Goal: Information Seeking & Learning: Compare options

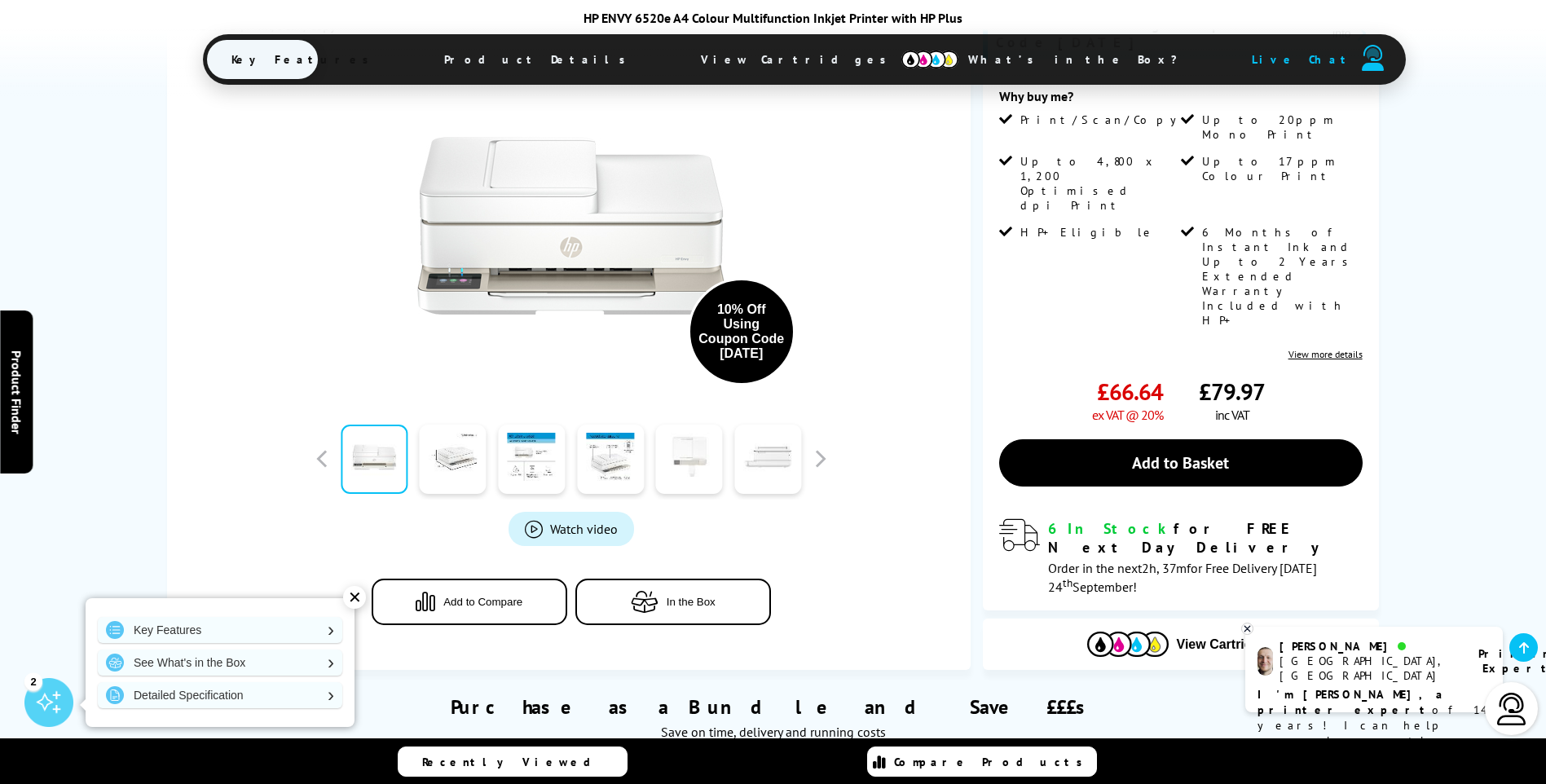
scroll to position [407, 0]
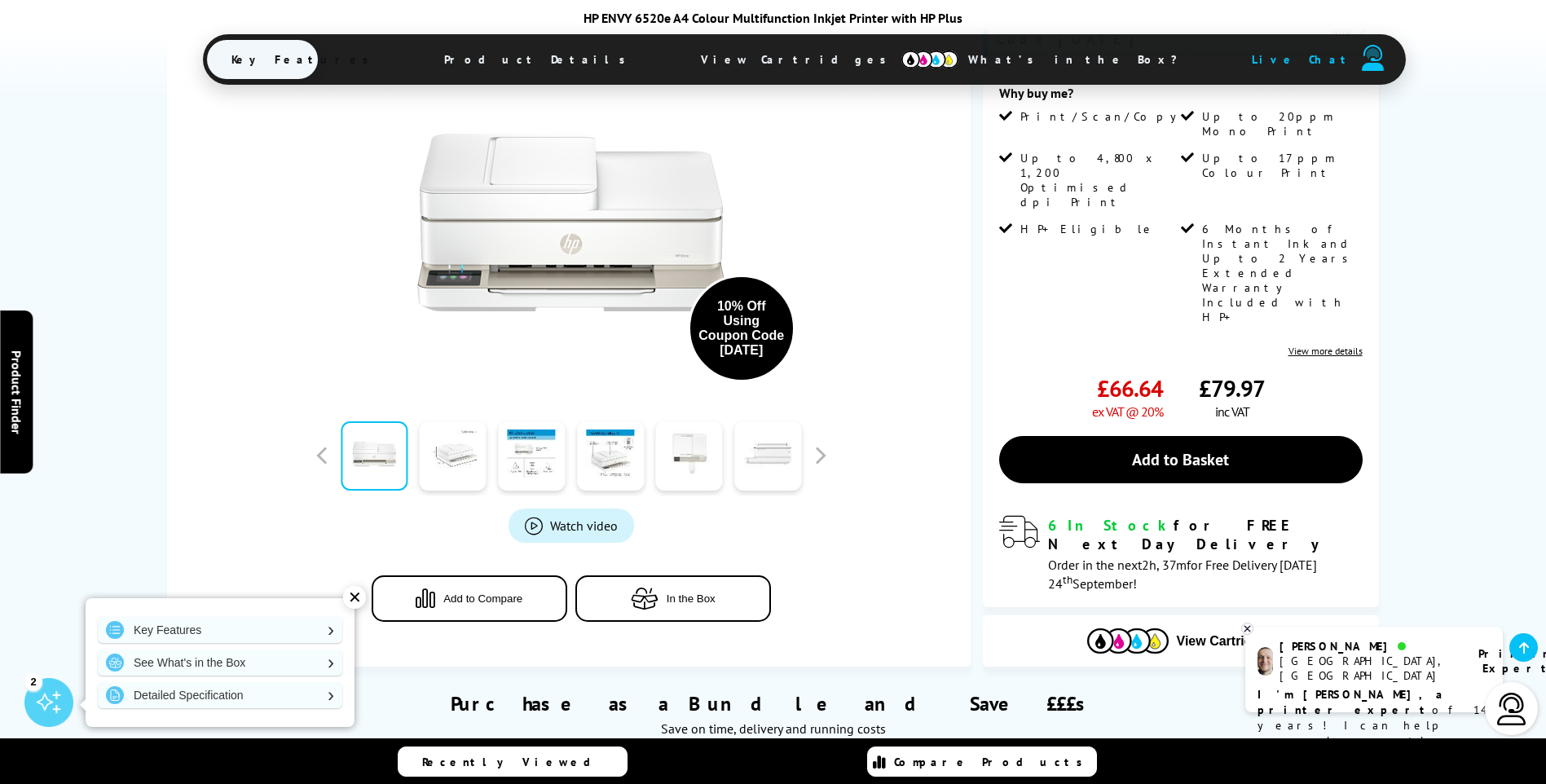
click at [459, 425] on link at bounding box center [453, 455] width 67 height 69
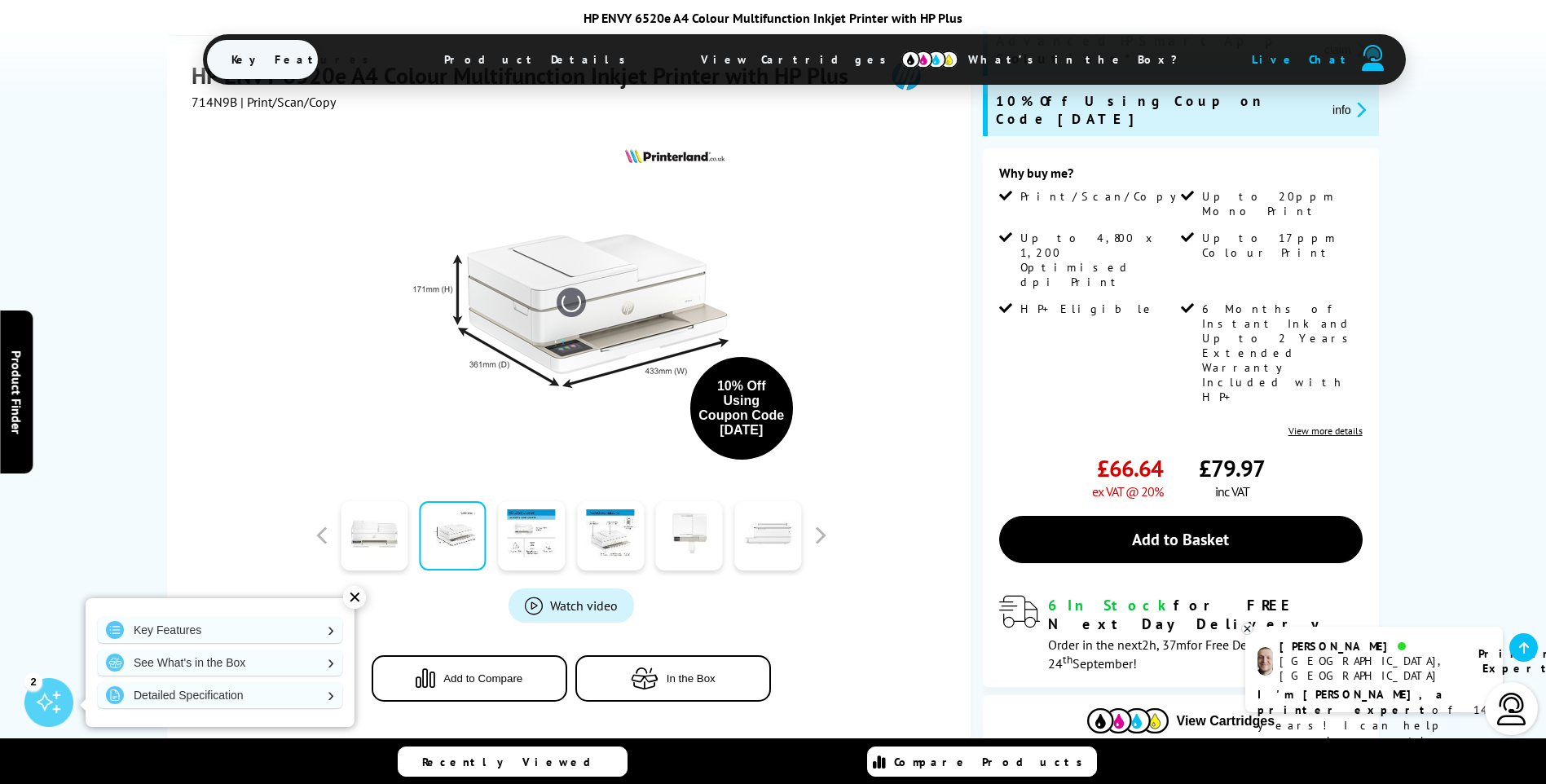
scroll to position [326, 0]
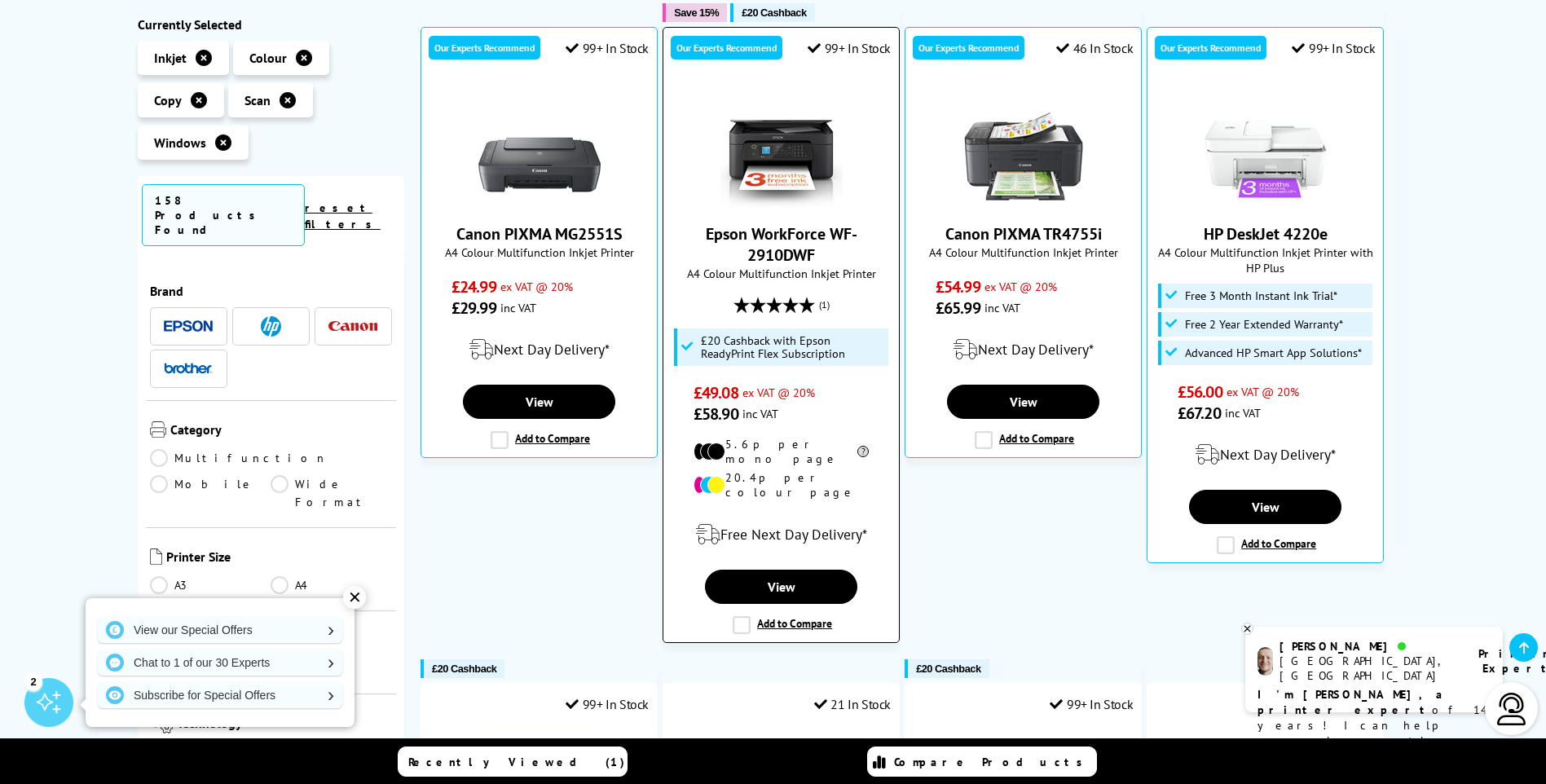
scroll to position [326, 0]
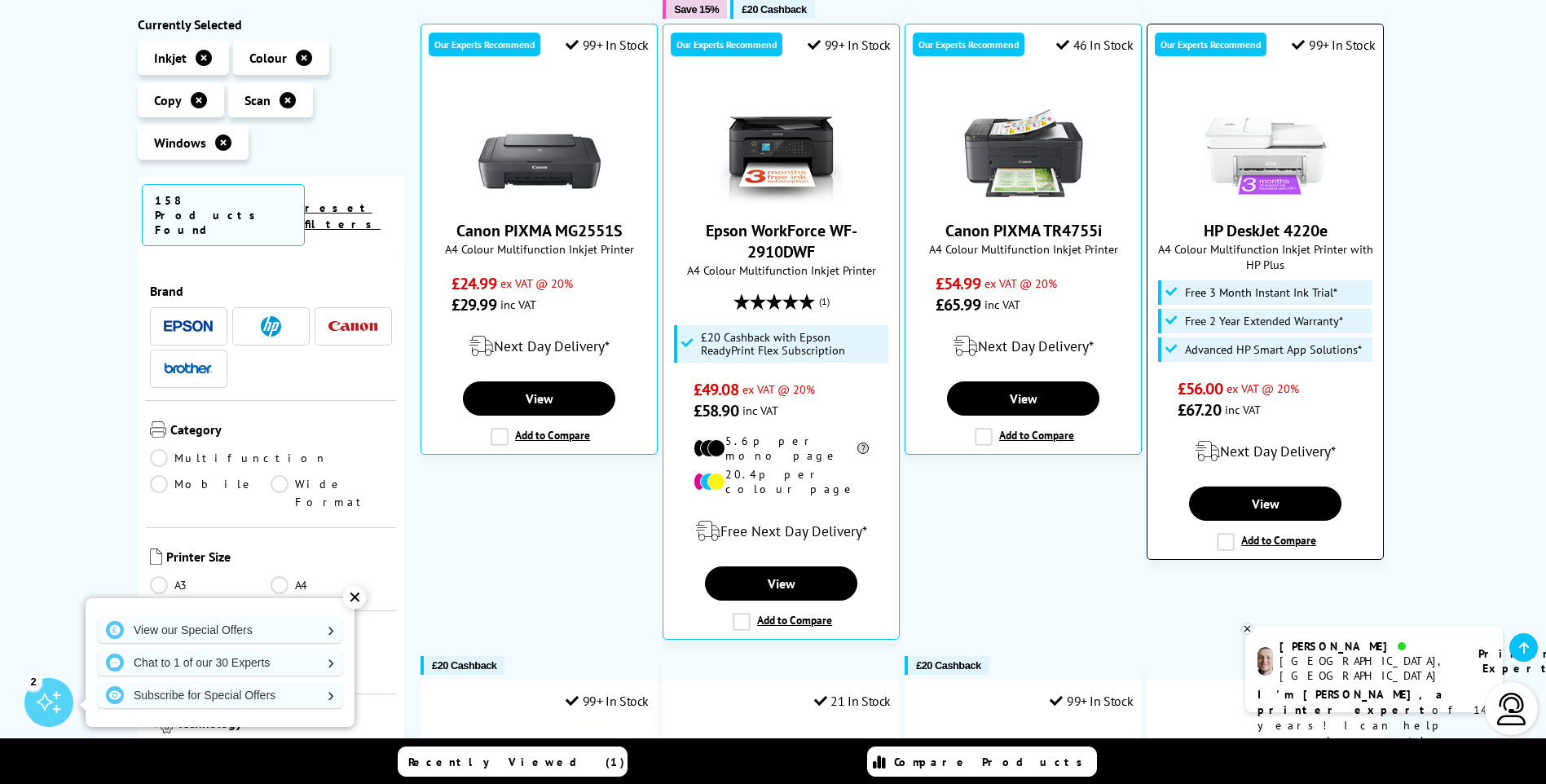
click at [1257, 158] on img at bounding box center [1265, 143] width 122 height 122
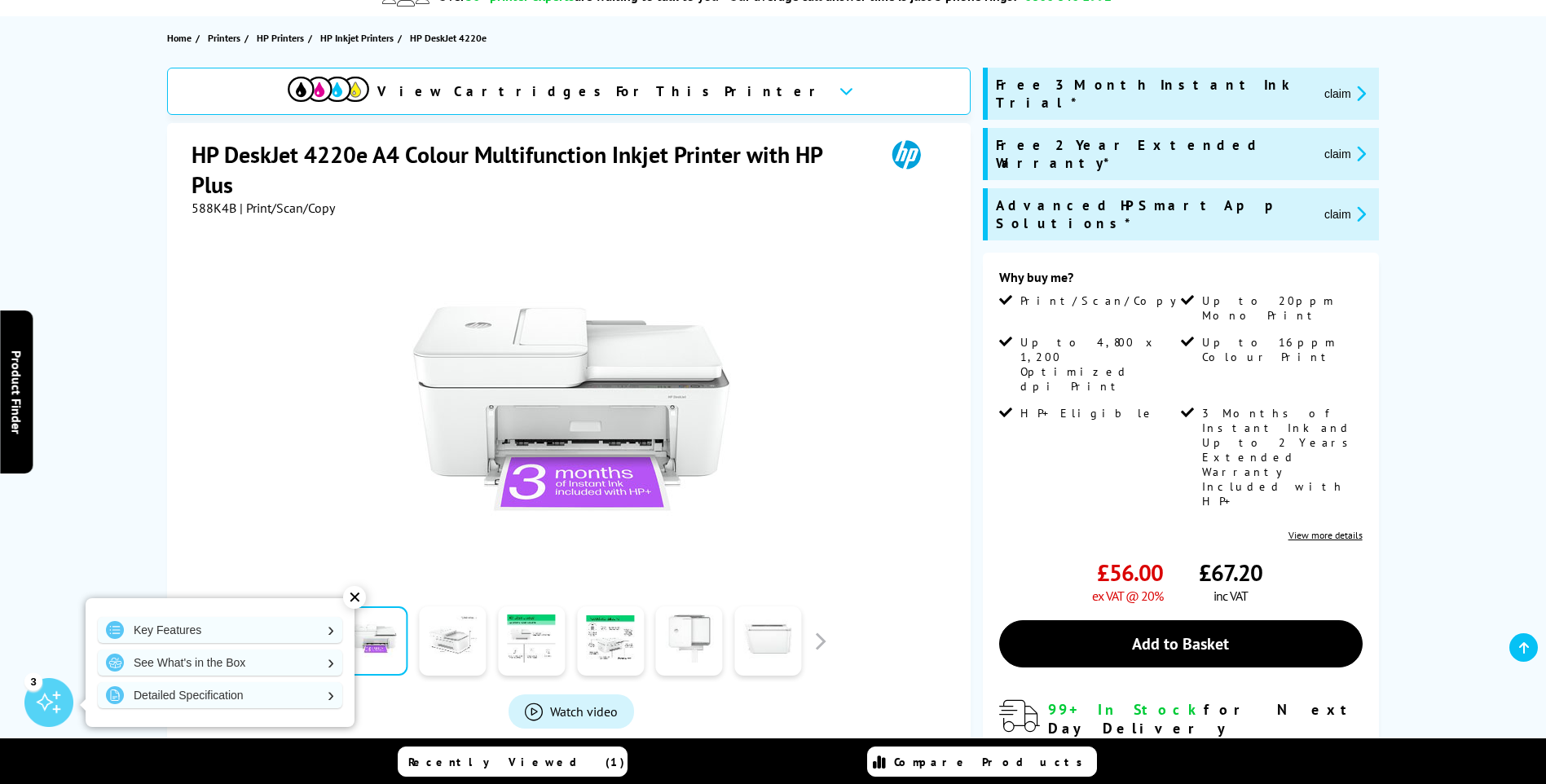
click at [459, 639] on link at bounding box center [453, 641] width 67 height 69
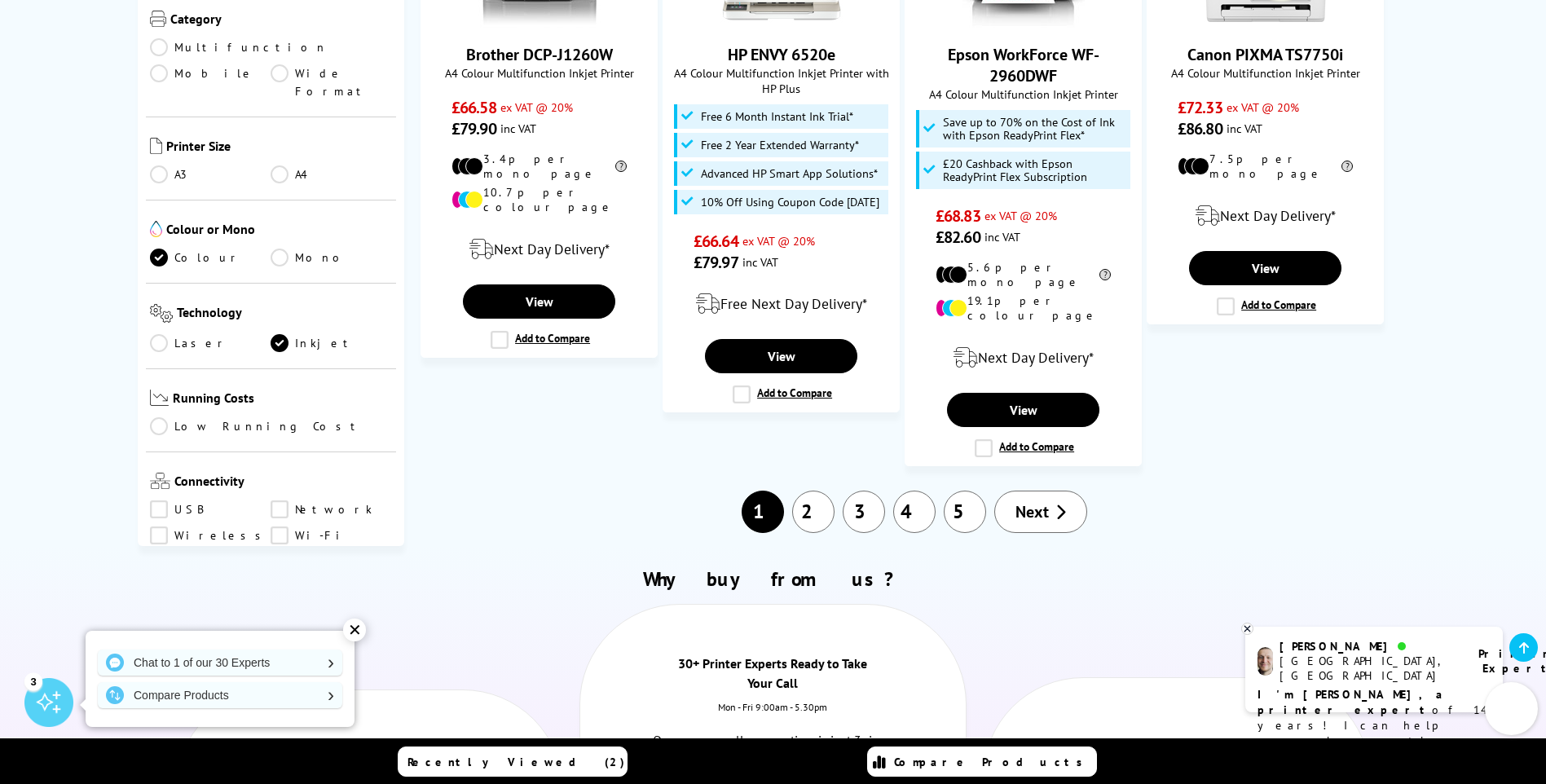
scroll to position [1793, 0]
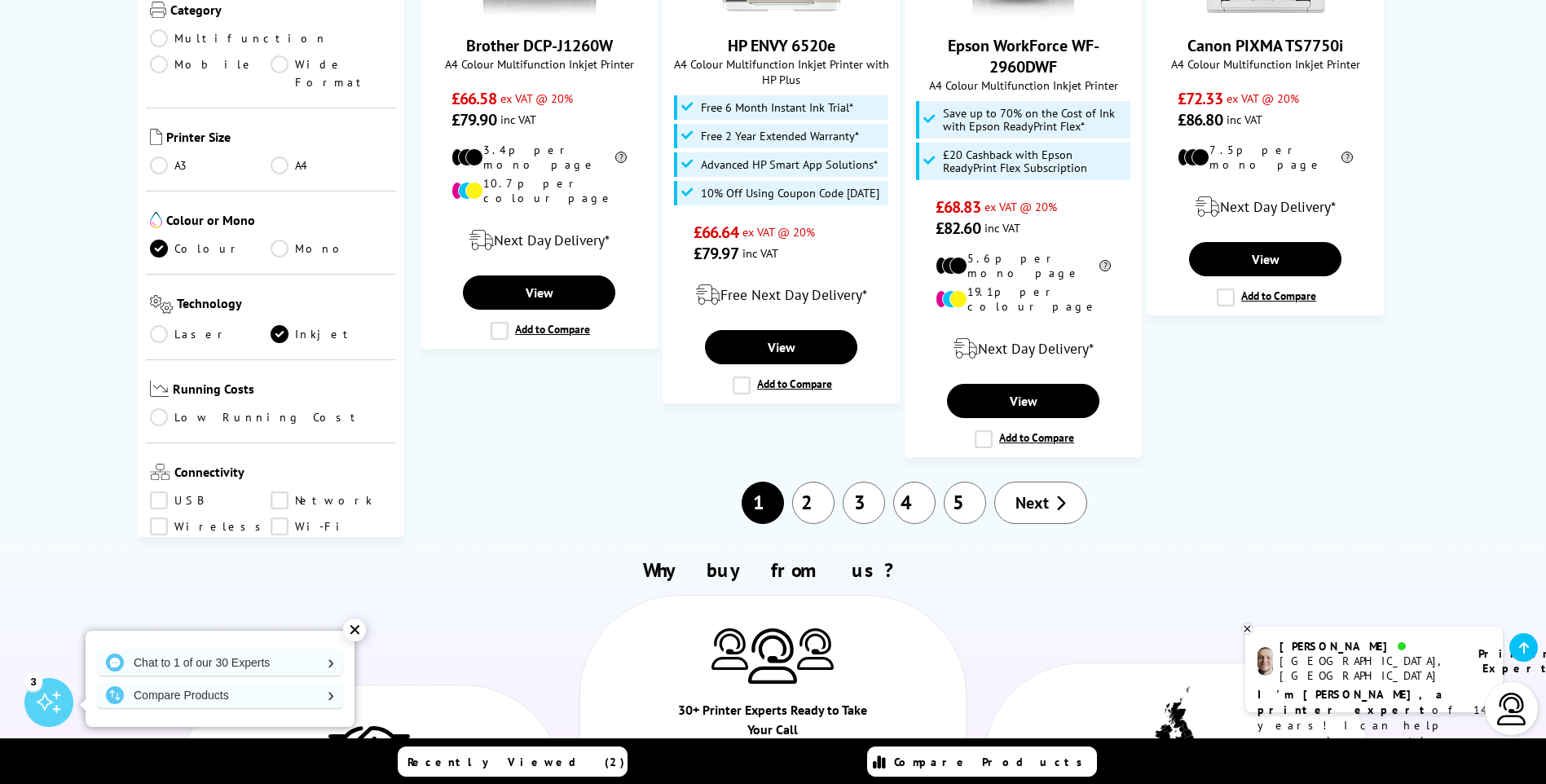
click at [1035, 492] on span "Next" at bounding box center [1032, 503] width 33 height 21
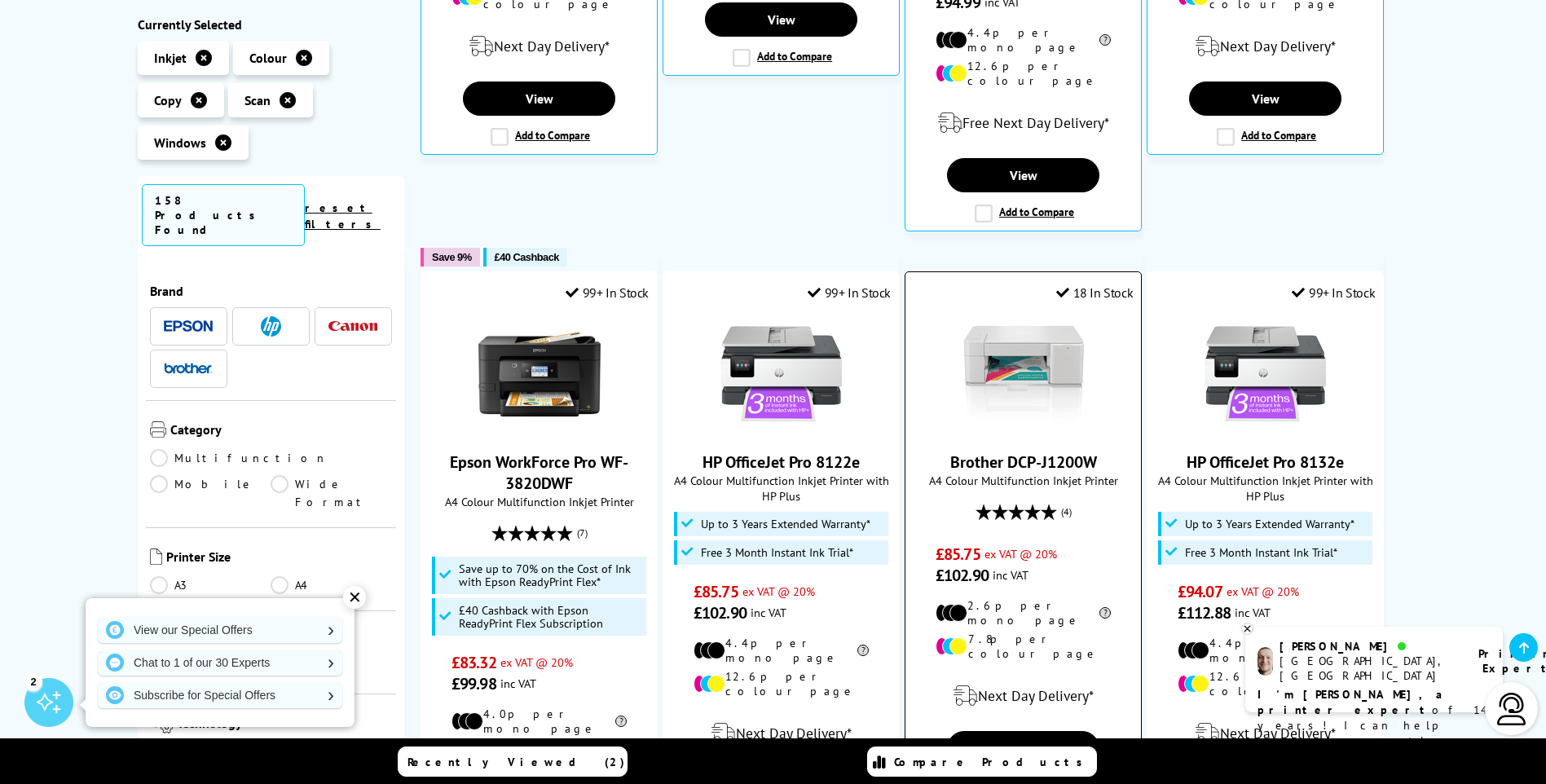
scroll to position [733, 0]
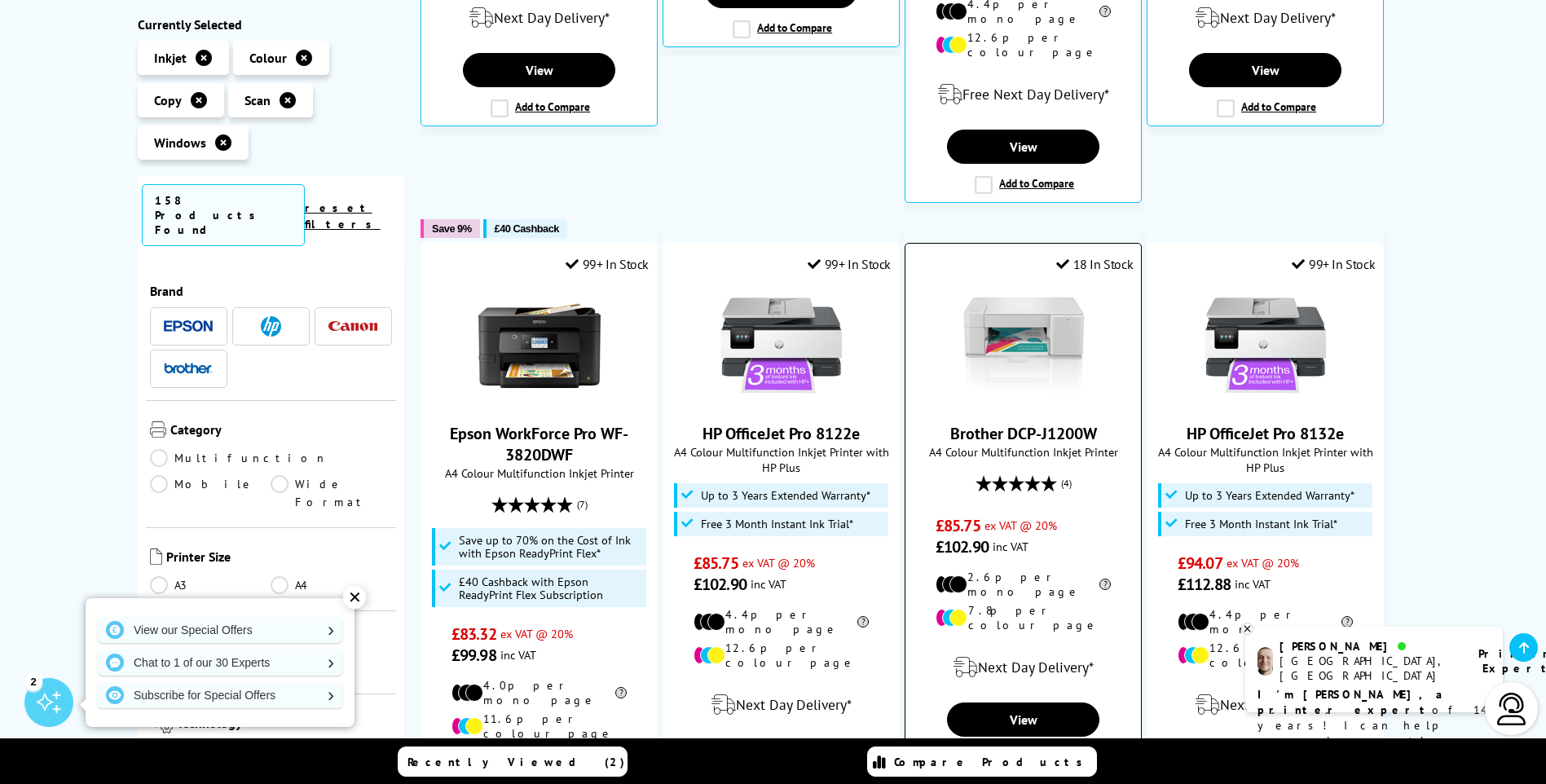
click at [1059, 297] on img at bounding box center [1024, 345] width 122 height 122
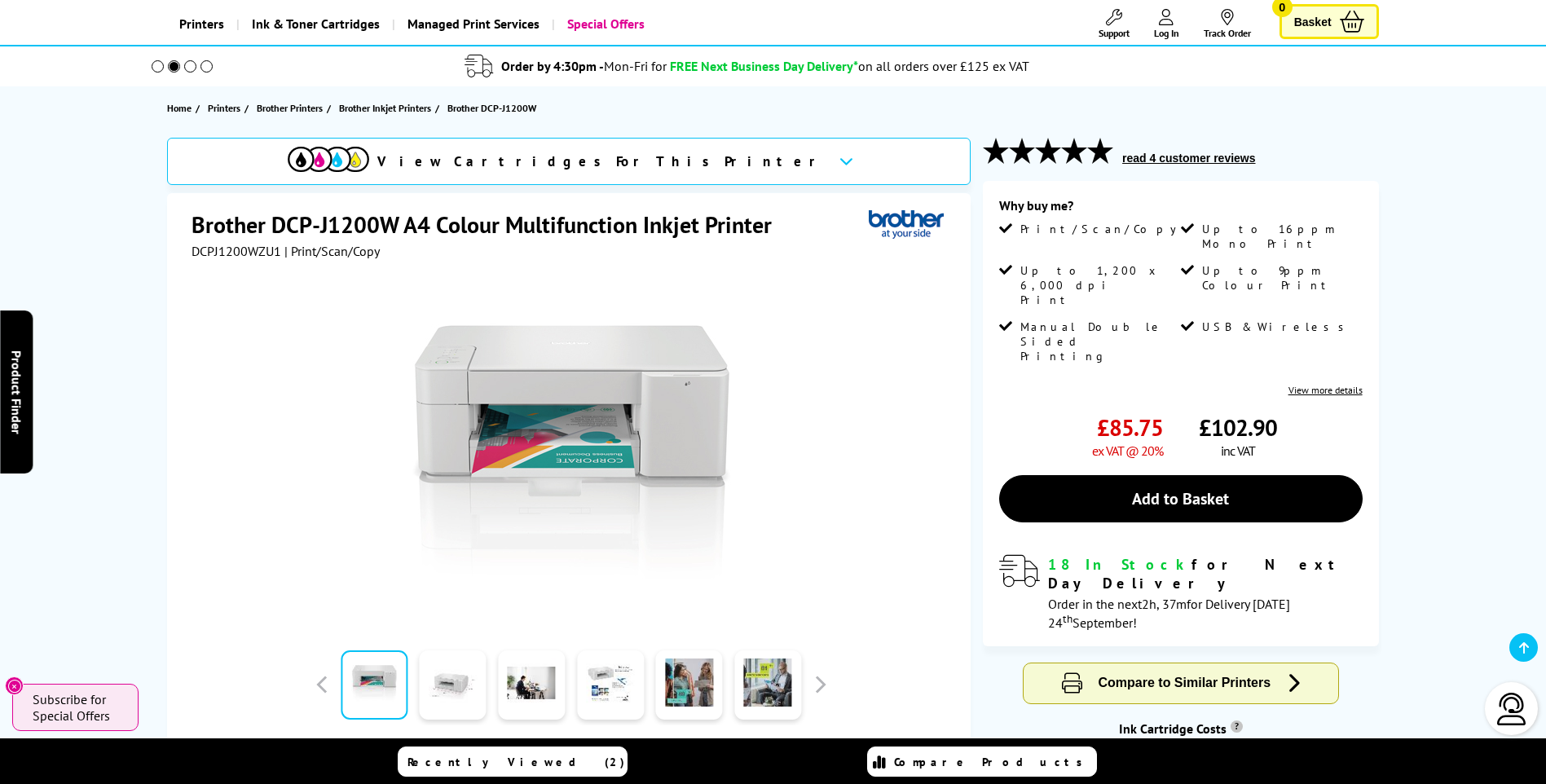
scroll to position [163, 0]
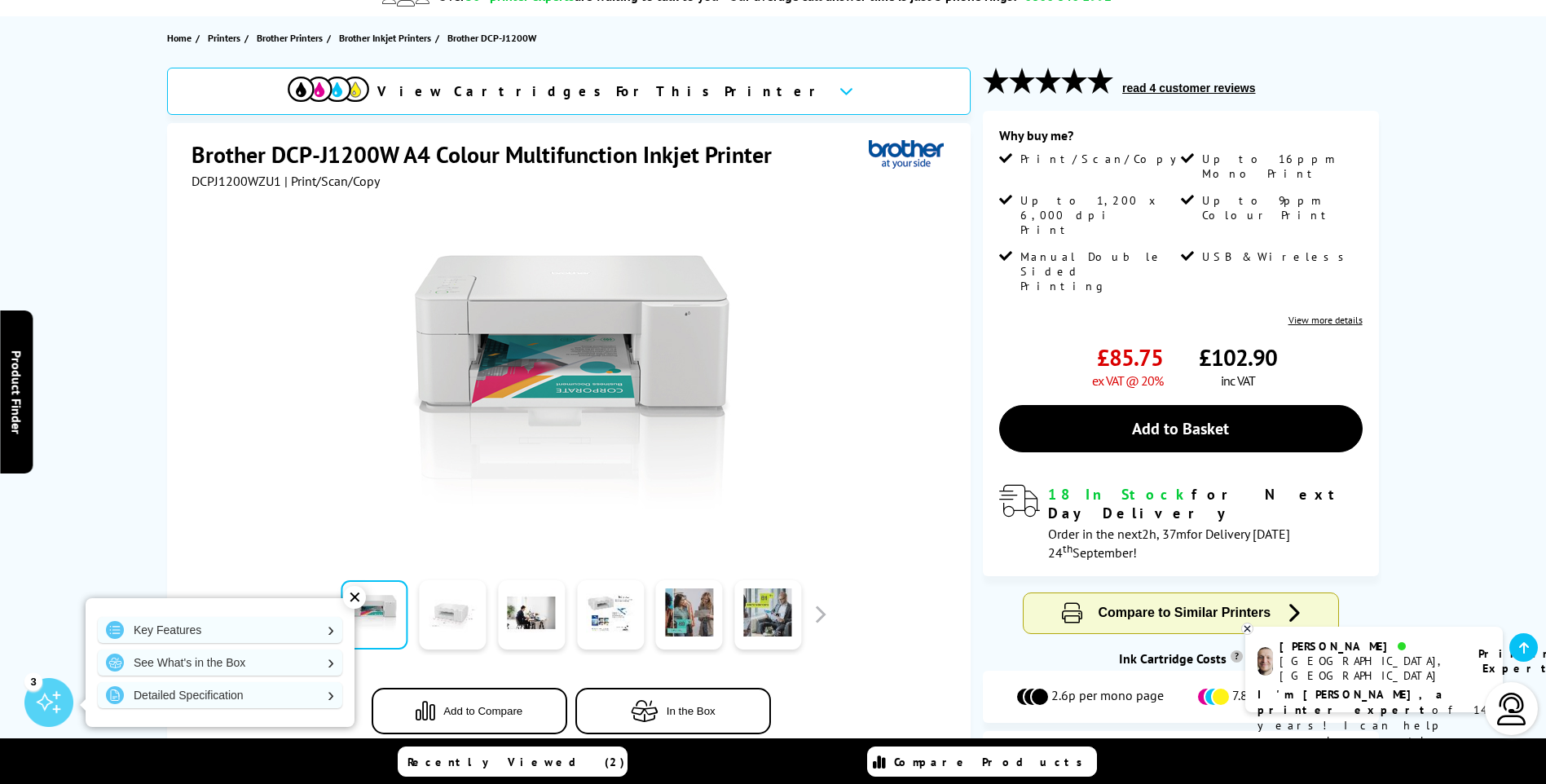
click at [451, 624] on link at bounding box center [453, 615] width 67 height 69
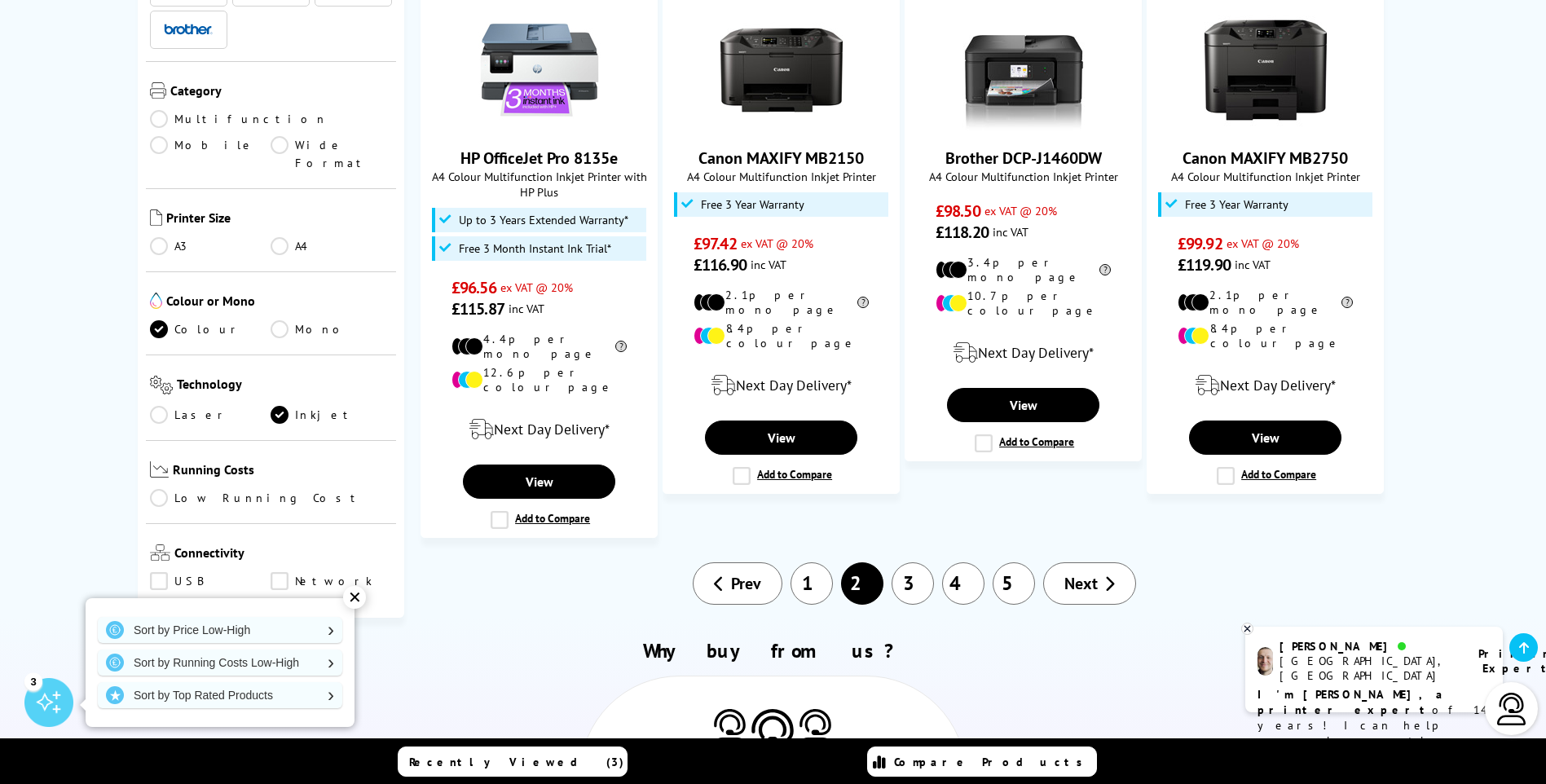
scroll to position [1532, 0]
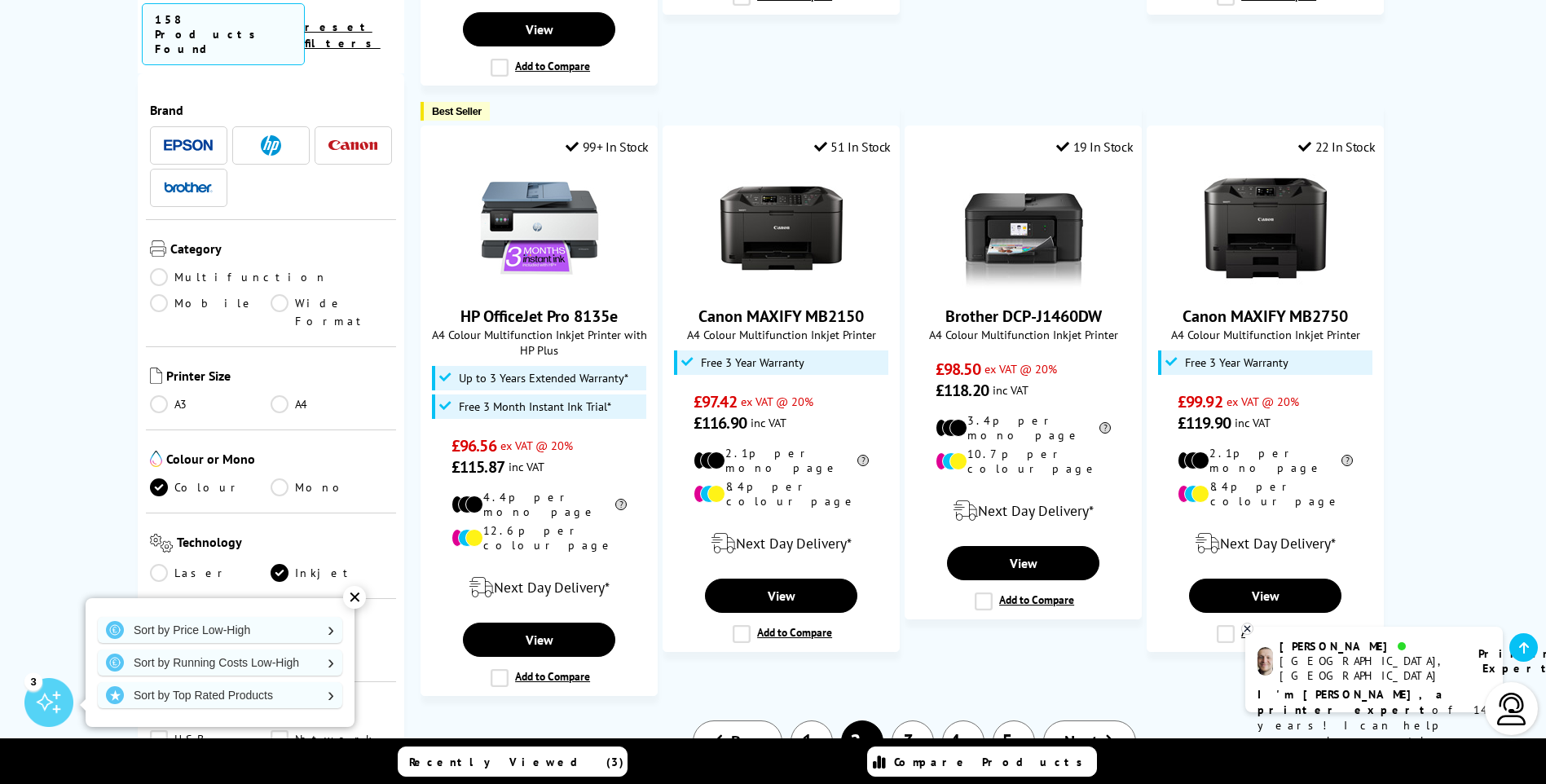
click at [1106, 733] on icon at bounding box center [1109, 741] width 10 height 17
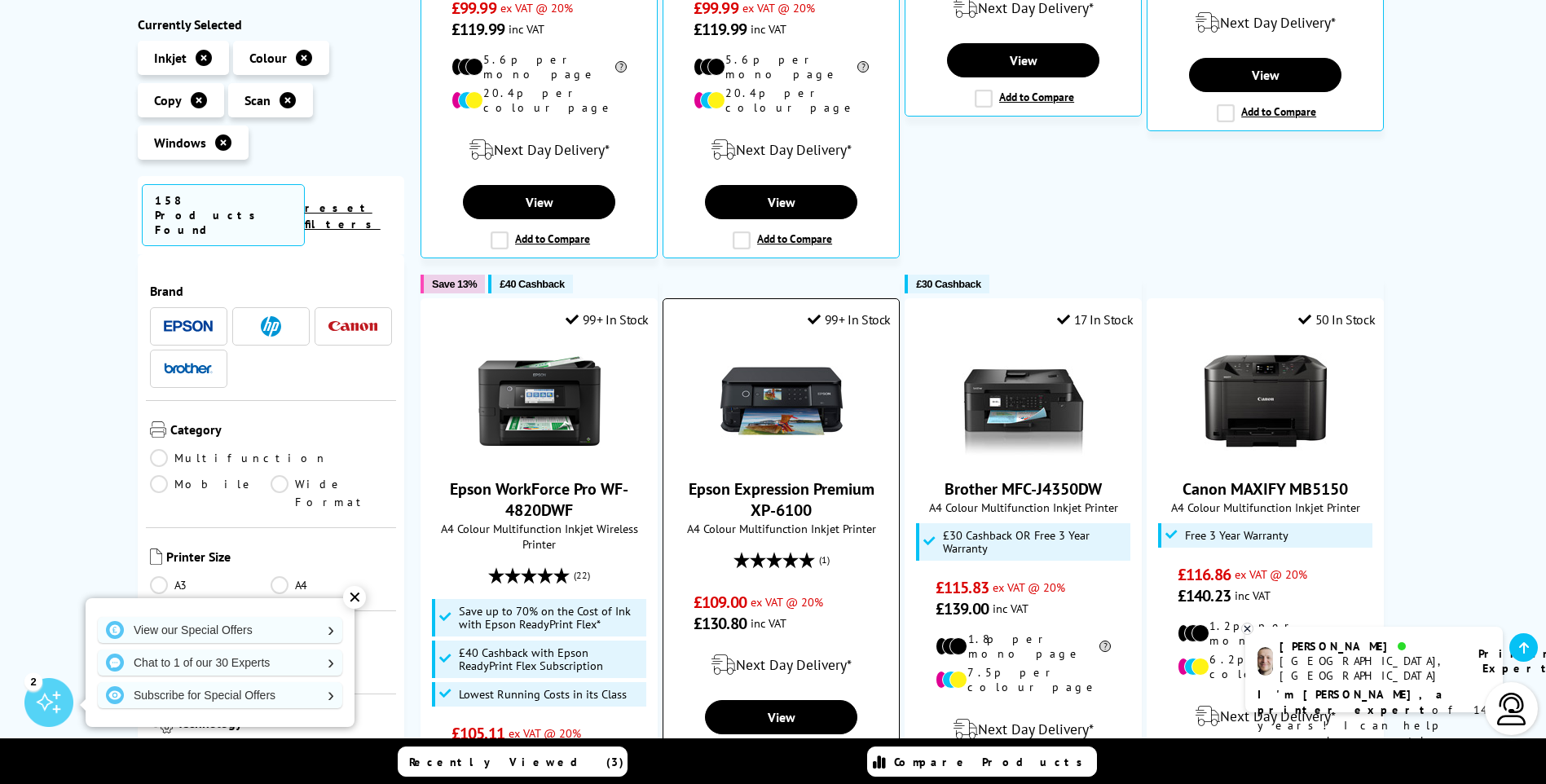
scroll to position [733, 0]
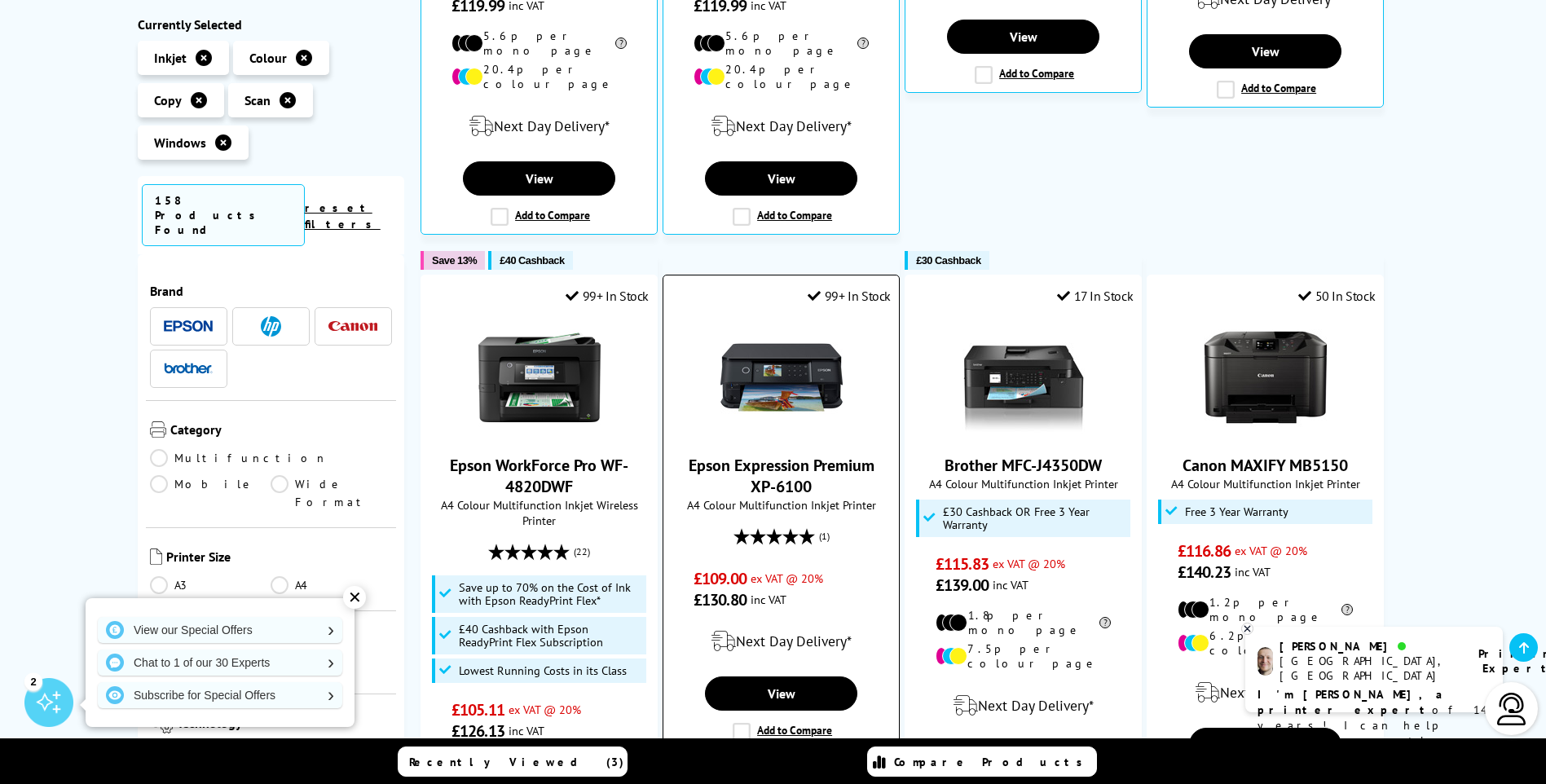
click at [760, 357] on img at bounding box center [781, 378] width 122 height 122
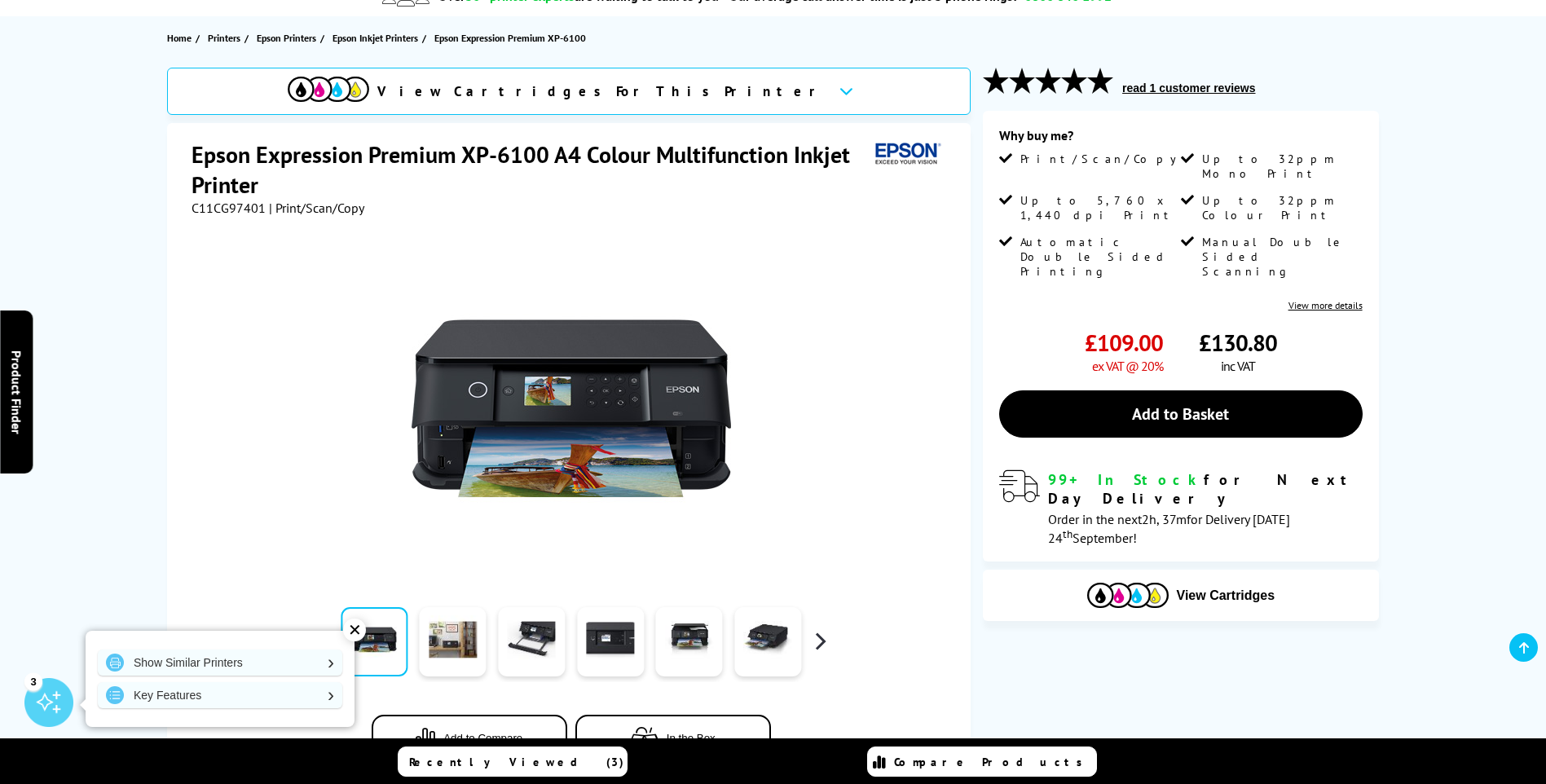
click at [820, 645] on button "button" at bounding box center [820, 641] width 24 height 24
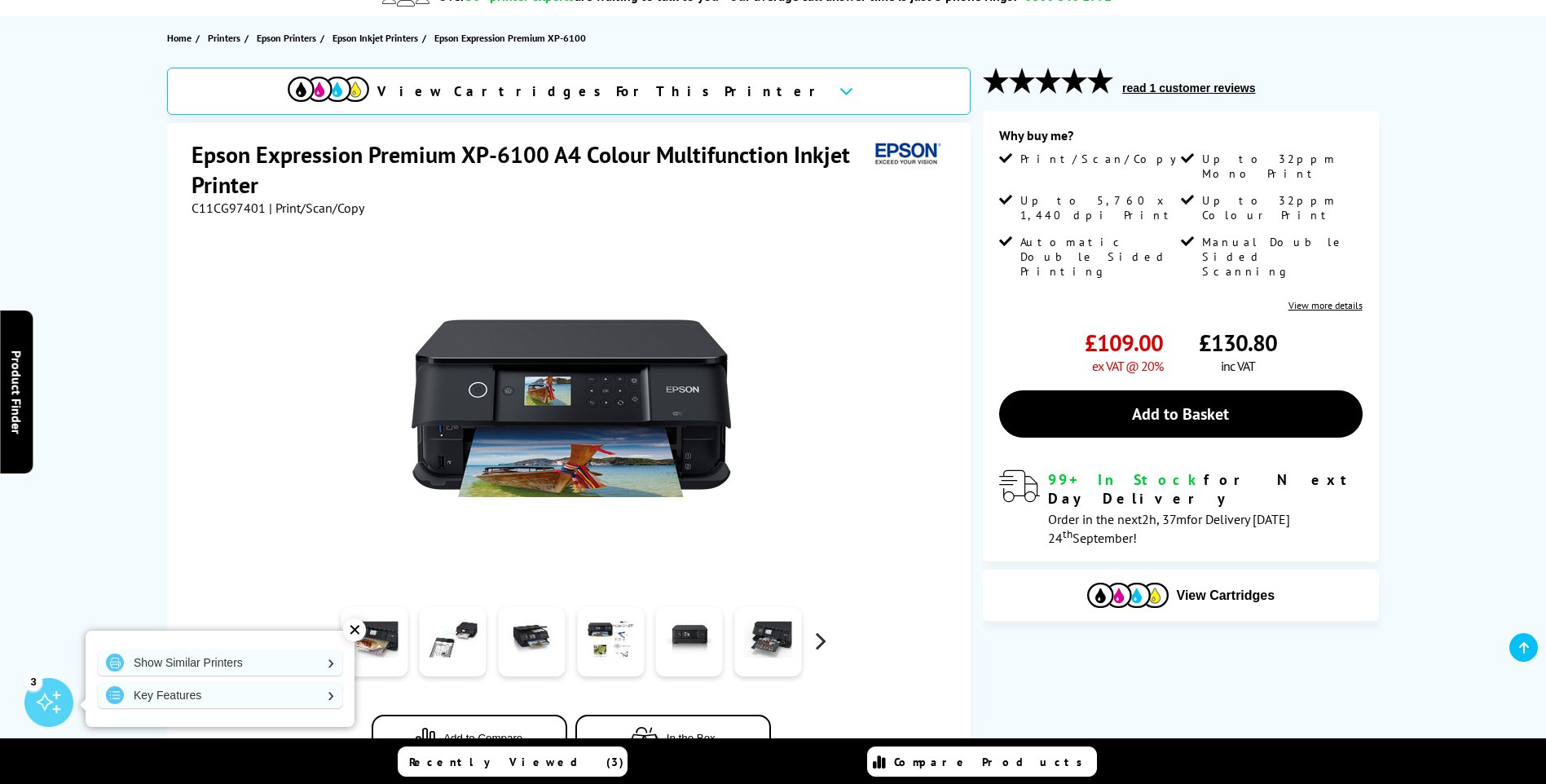
click at [820, 645] on button "button" at bounding box center [820, 641] width 24 height 24
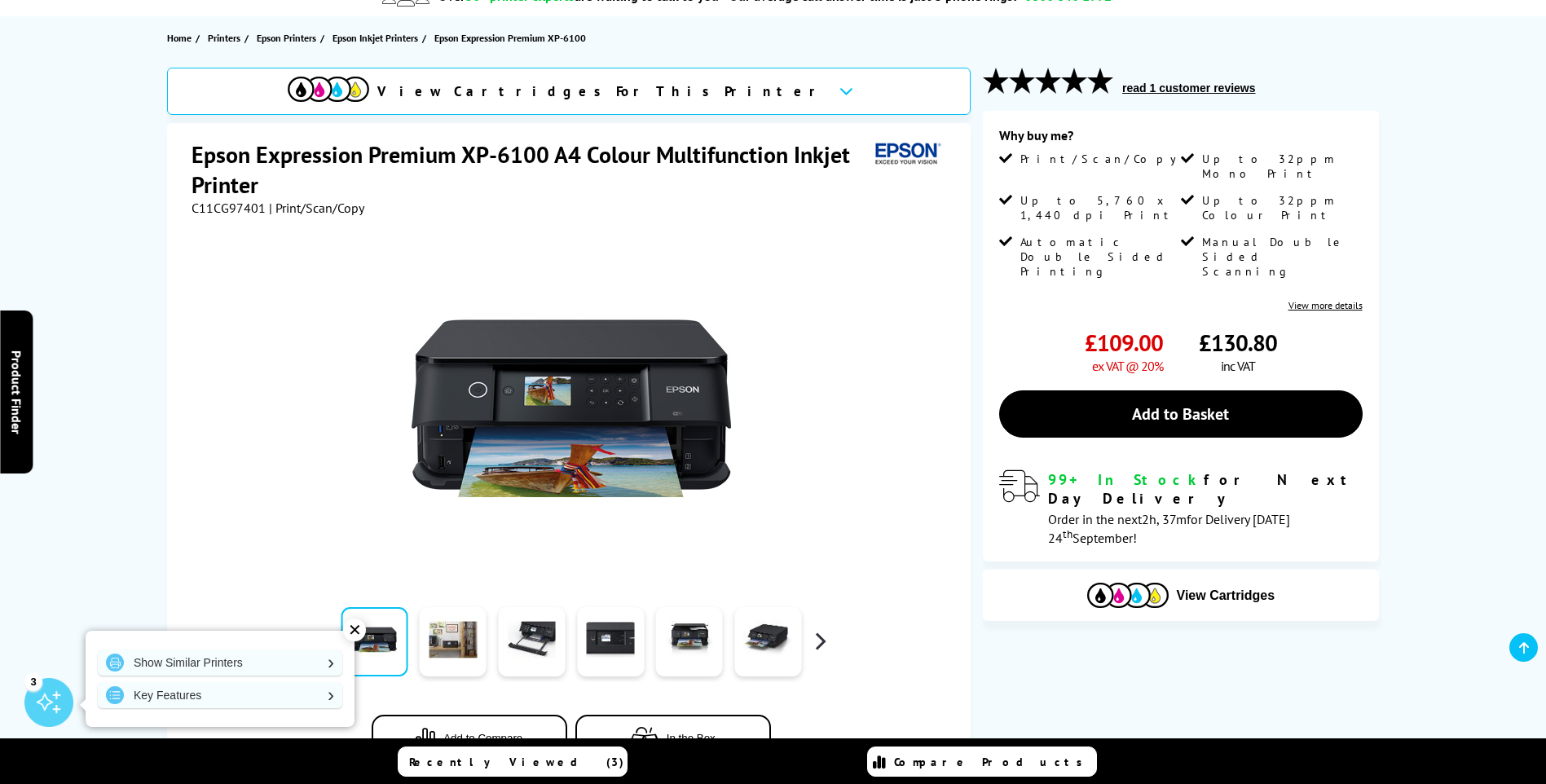
click at [820, 645] on button "button" at bounding box center [820, 641] width 24 height 24
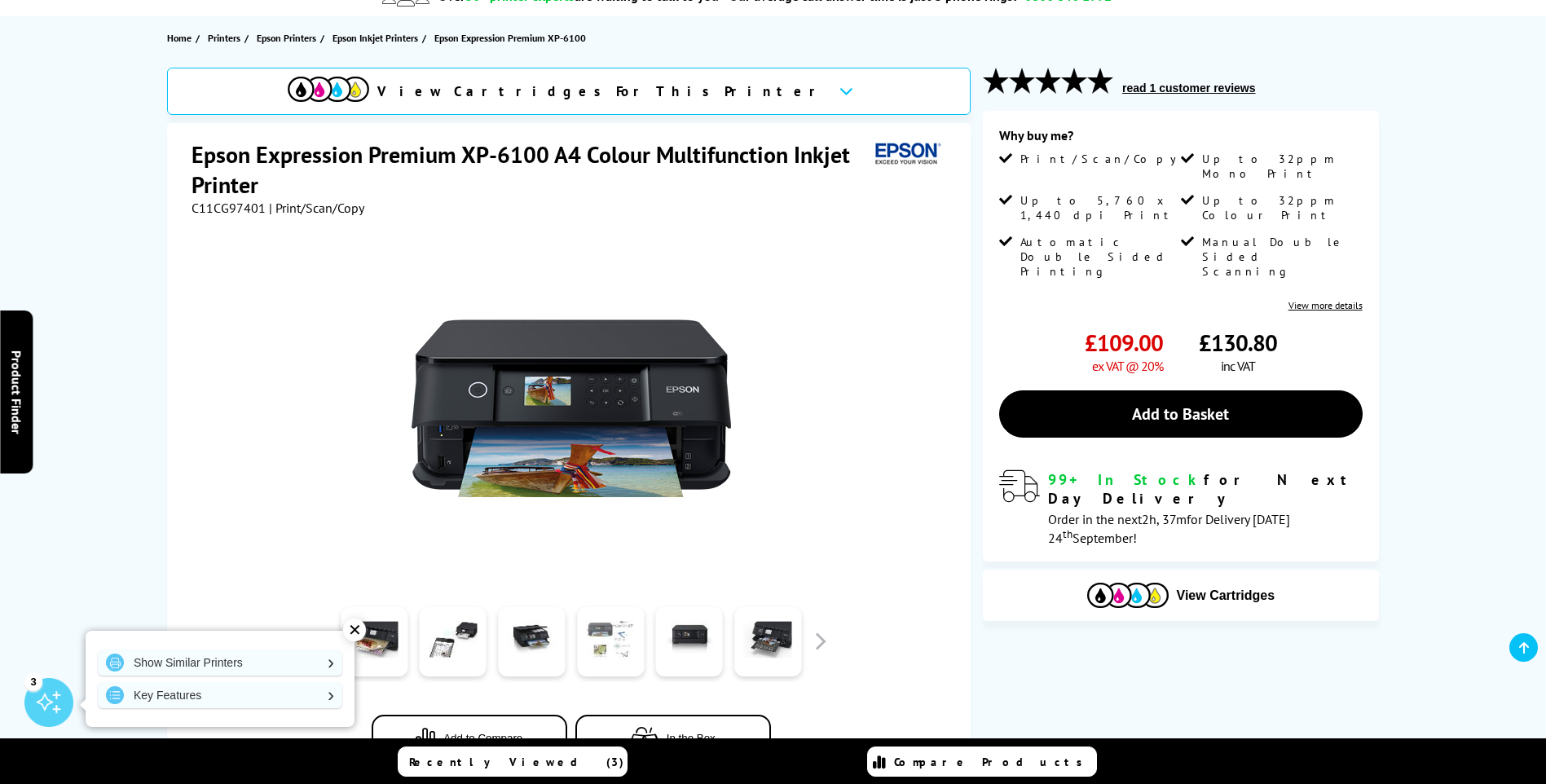
click at [610, 644] on link at bounding box center [610, 641] width 67 height 69
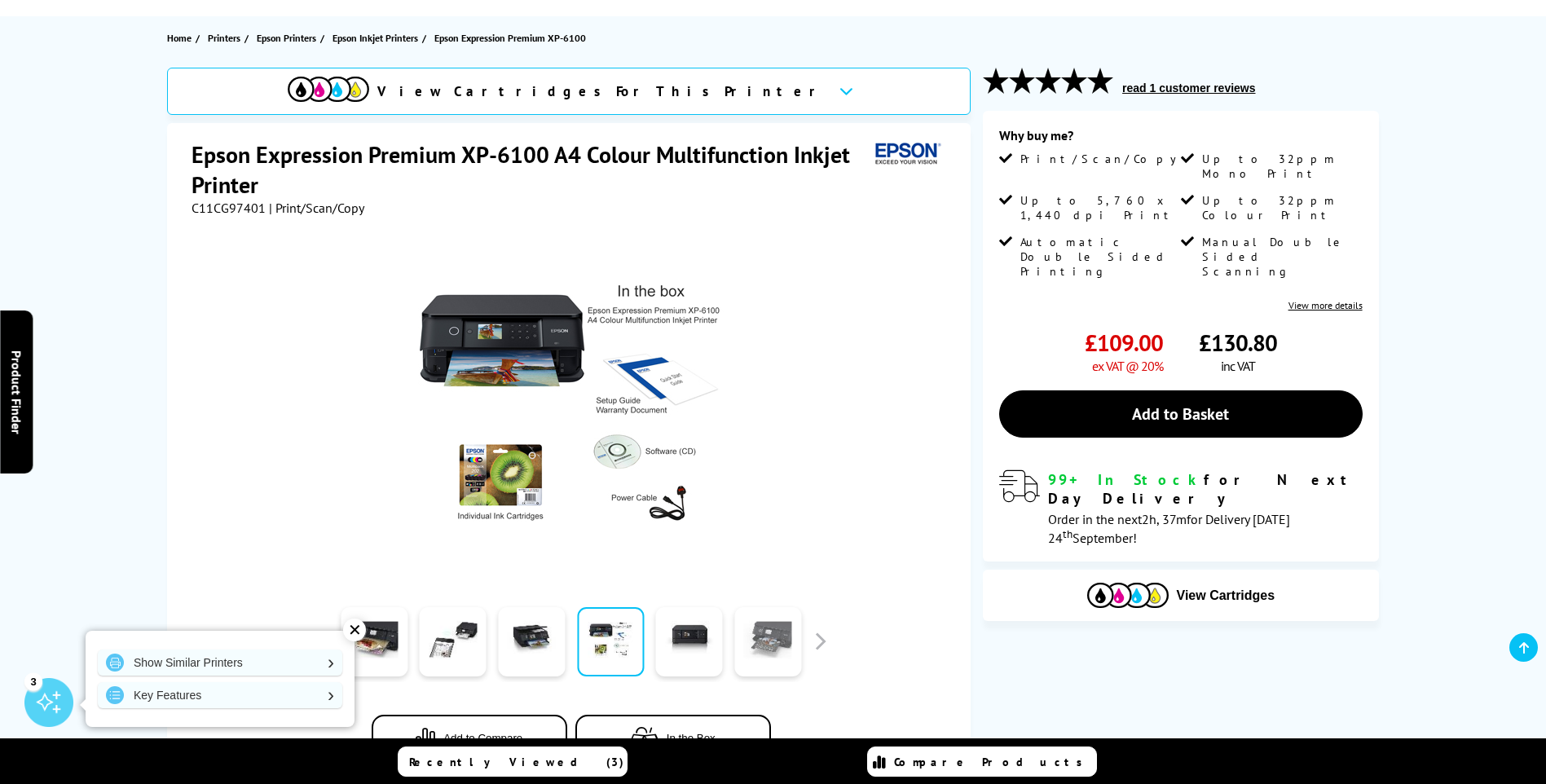
click at [766, 652] on link at bounding box center [767, 641] width 67 height 69
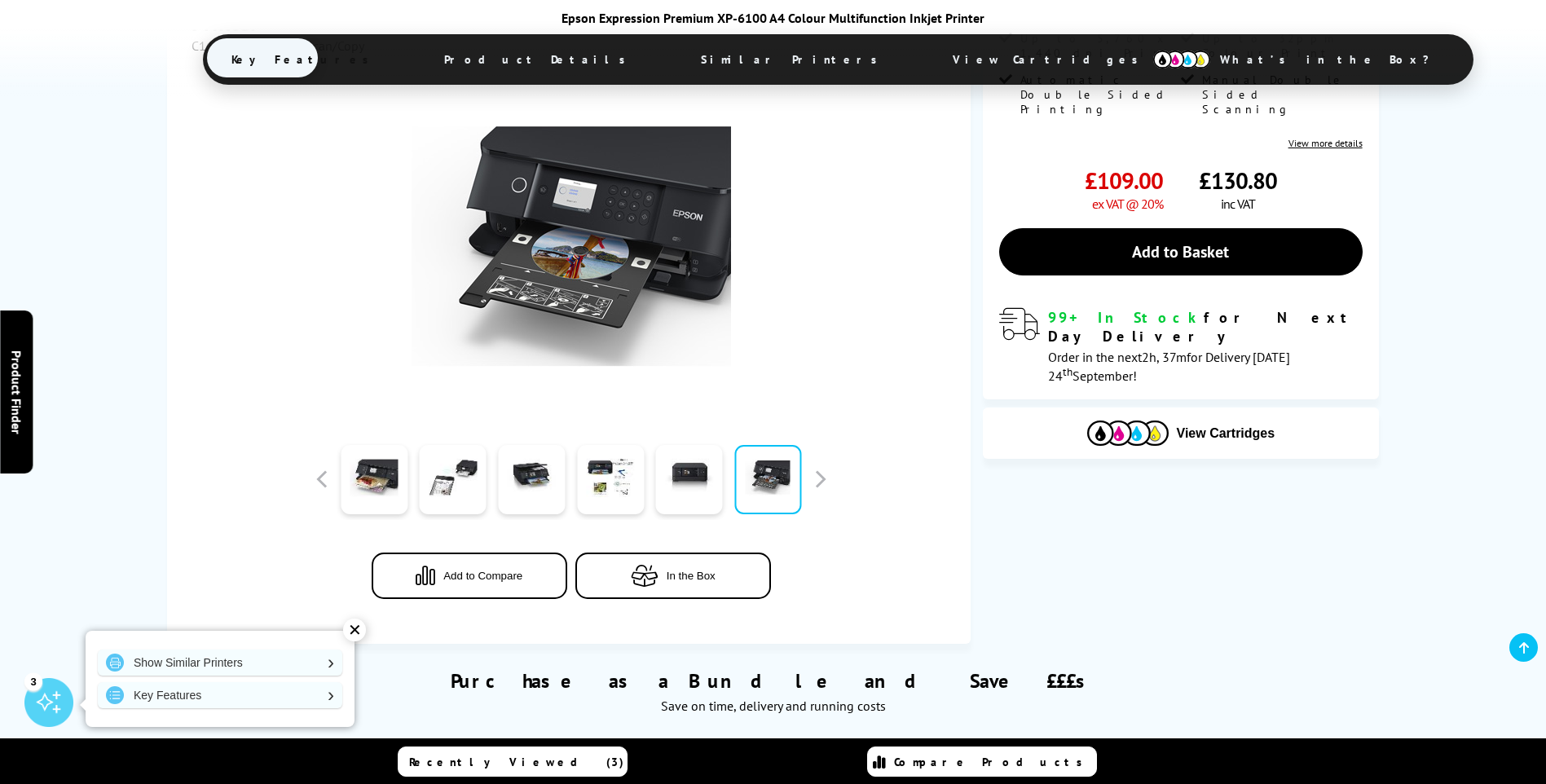
scroll to position [326, 0]
click at [685, 482] on link at bounding box center [690, 479] width 67 height 69
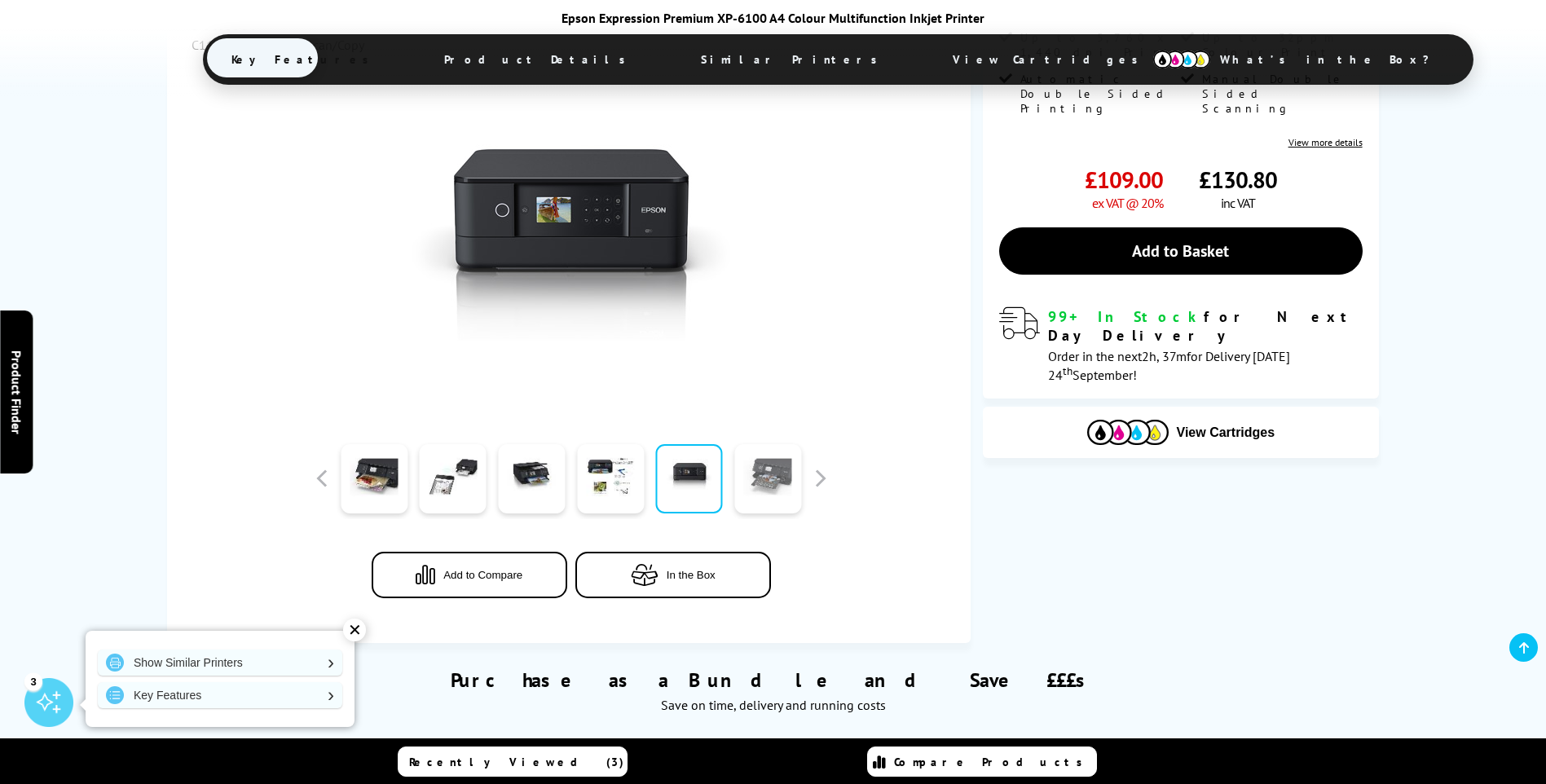
click at [749, 474] on link at bounding box center [767, 479] width 67 height 69
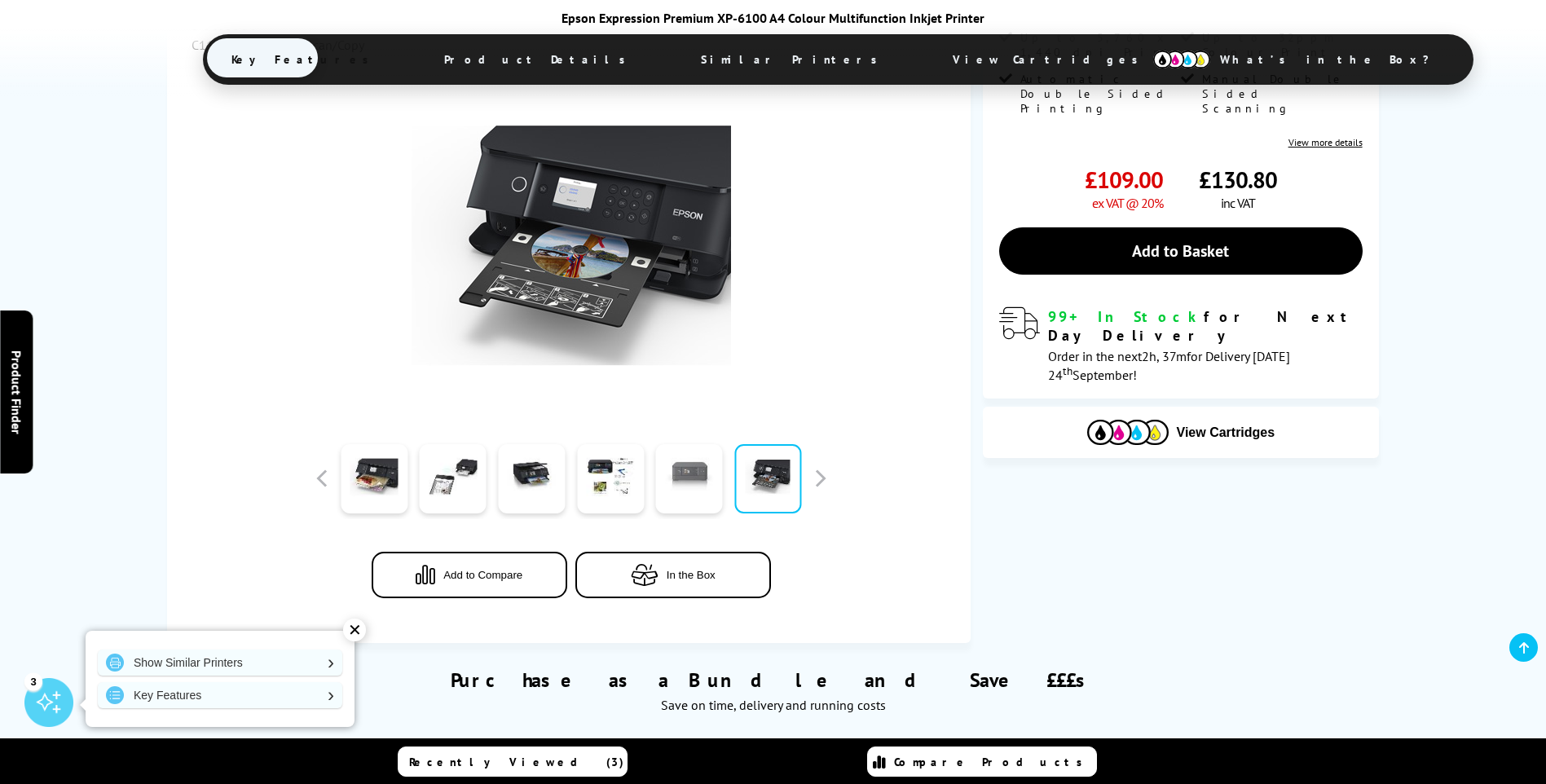
click at [690, 475] on link at bounding box center [690, 479] width 67 height 69
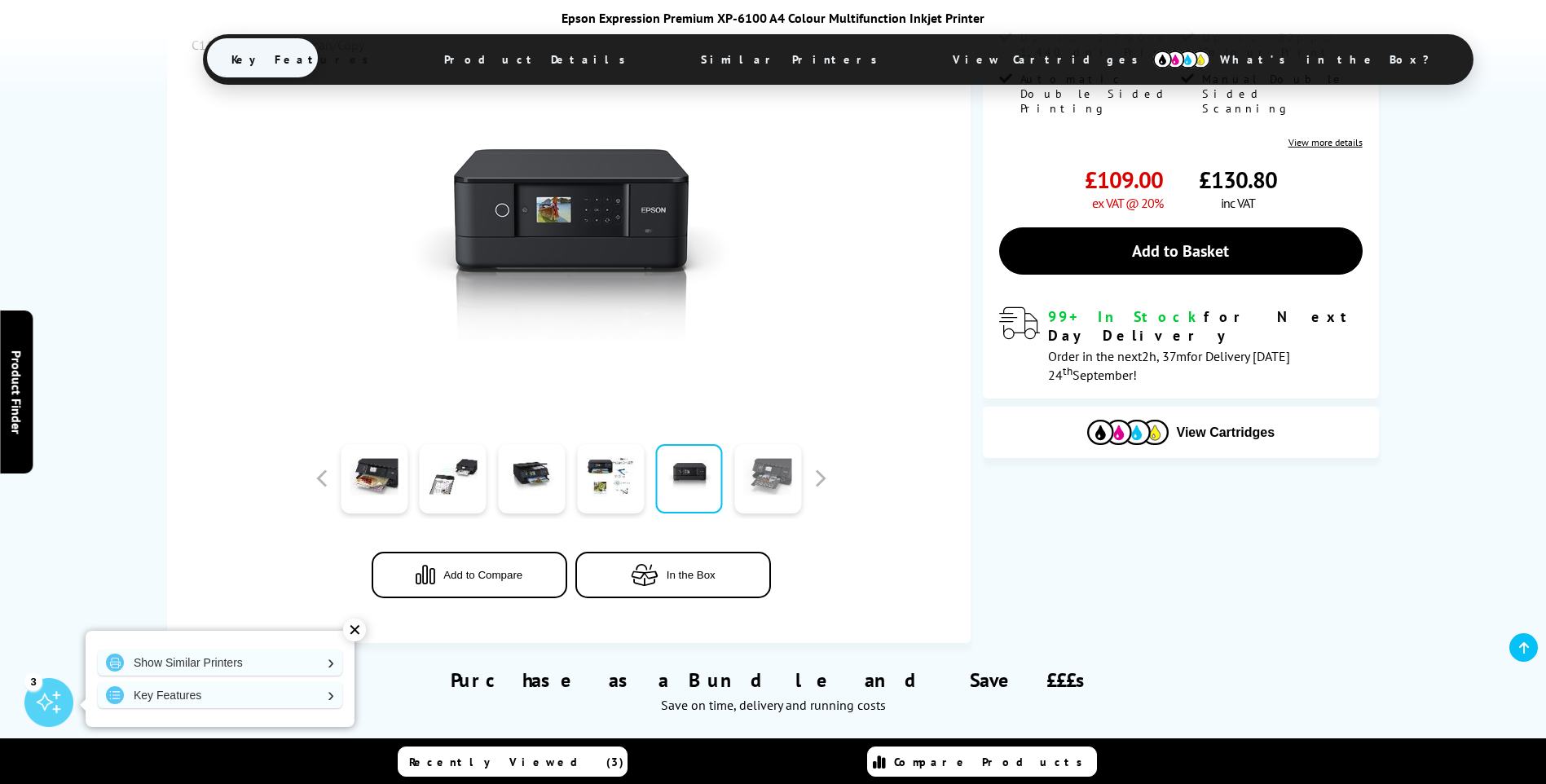
click at [766, 479] on link at bounding box center [767, 479] width 67 height 69
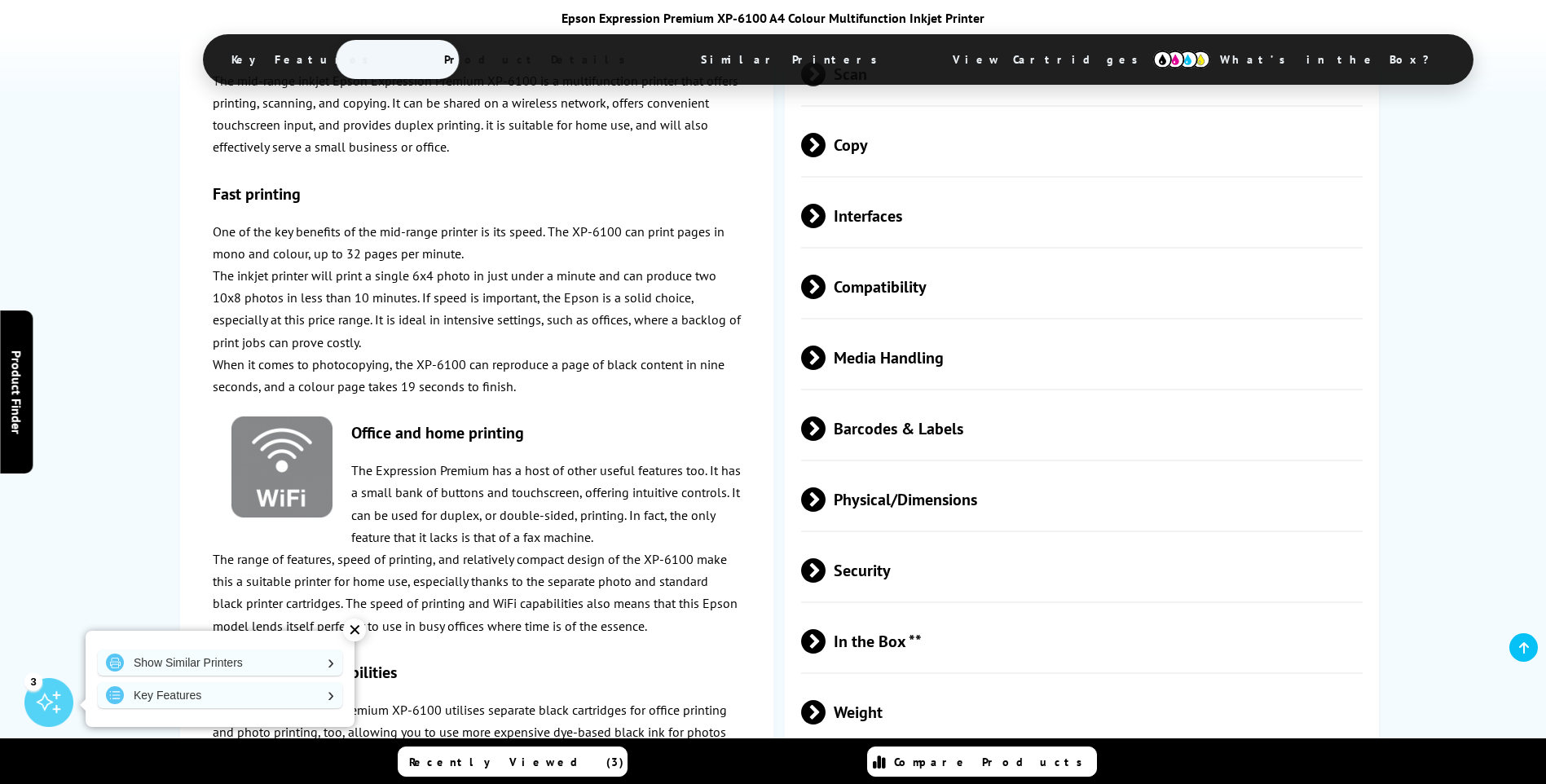
scroll to position [2771, 0]
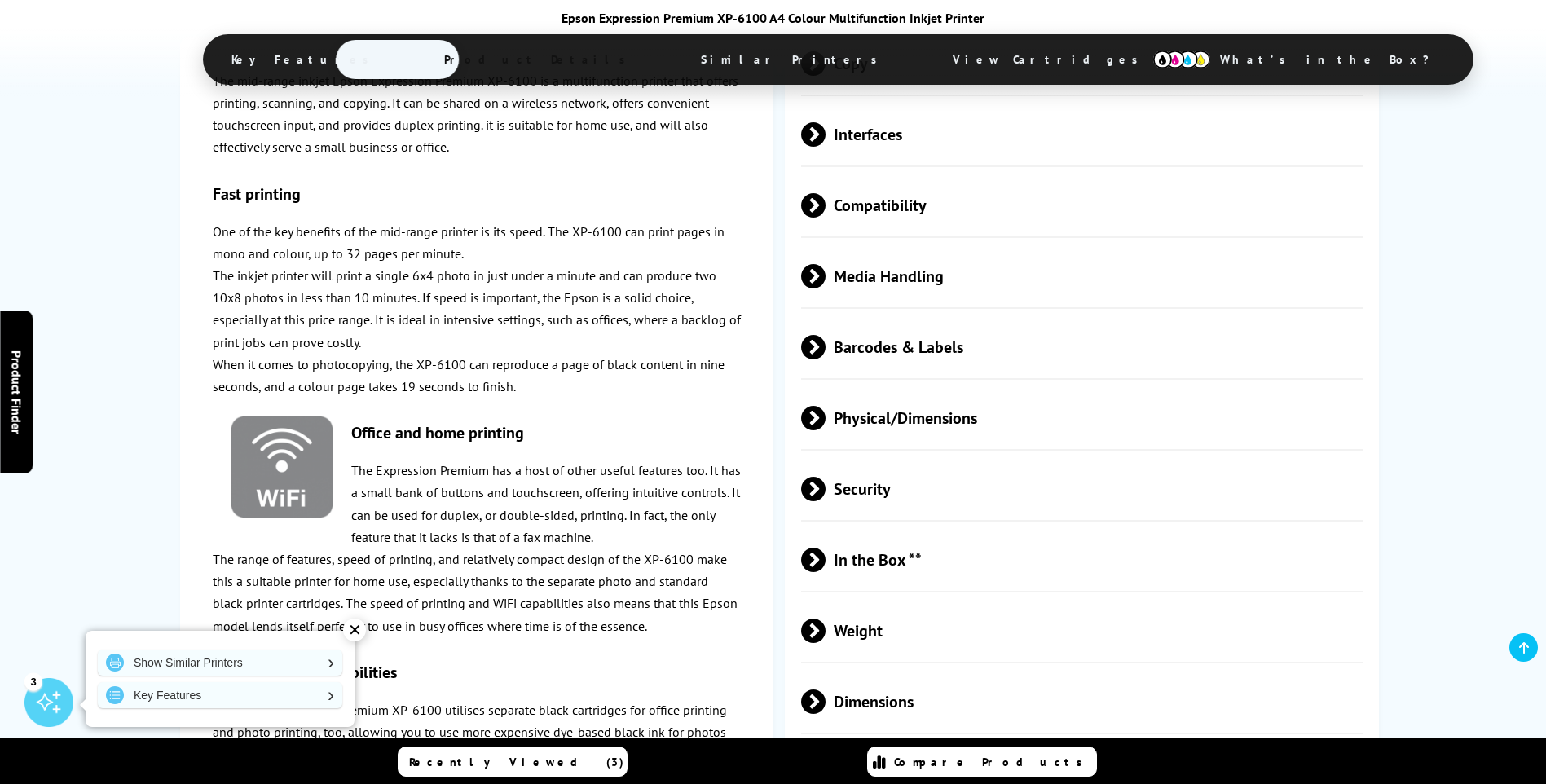
click at [911, 419] on span "Physical/Dimensions" at bounding box center [1083, 418] width 563 height 61
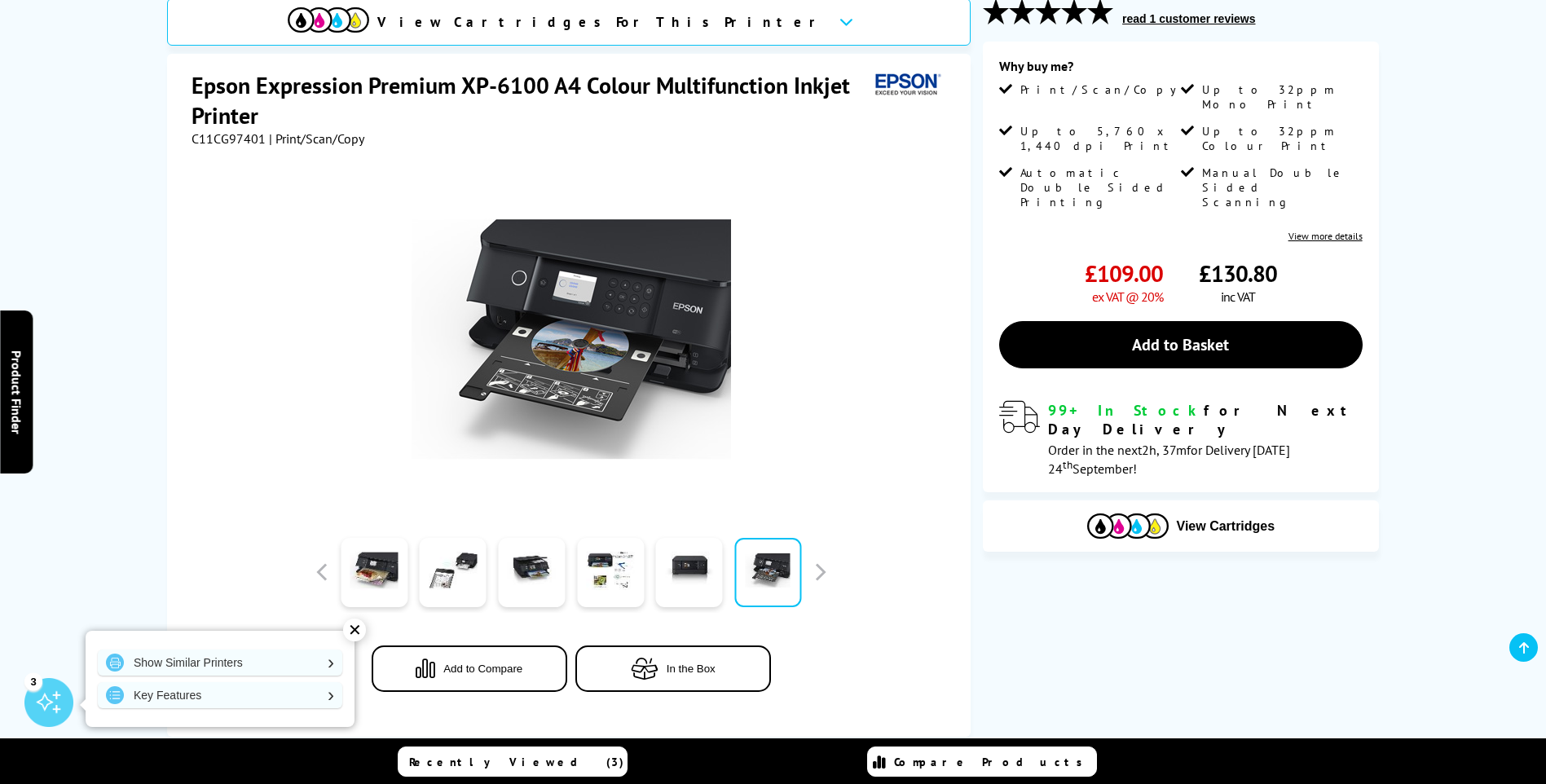
scroll to position [244, 0]
